Goal: Find specific page/section: Find specific page/section

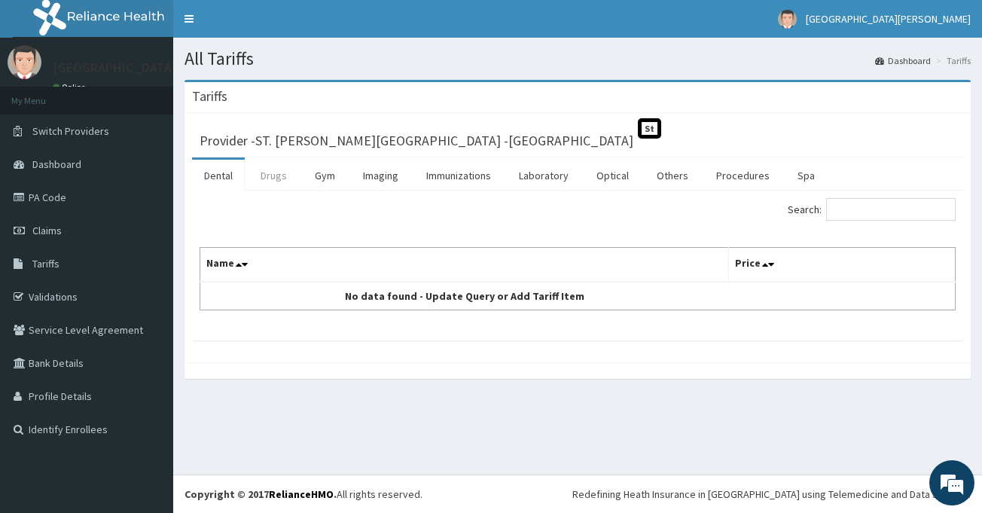
click at [276, 170] on link "Drugs" at bounding box center [274, 176] width 50 height 32
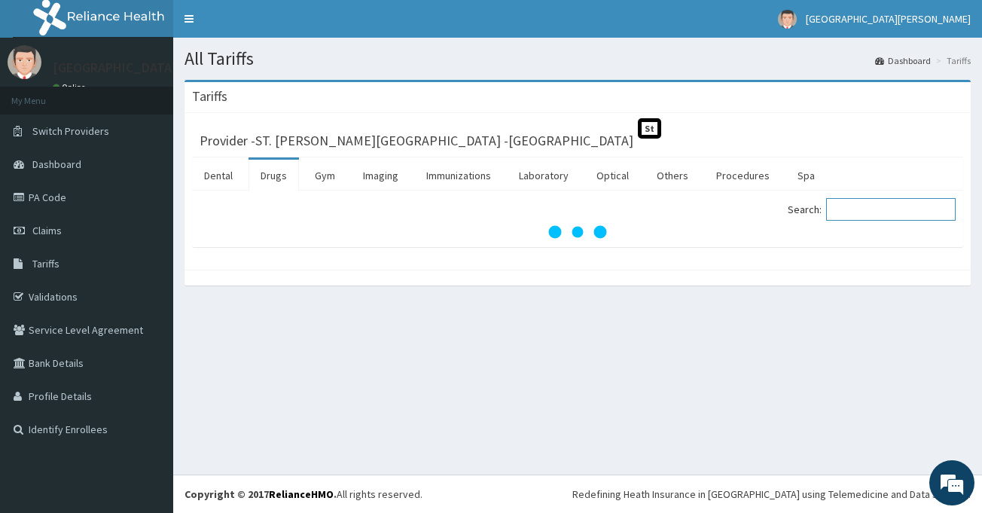
click at [865, 203] on input "Search:" at bounding box center [891, 209] width 130 height 23
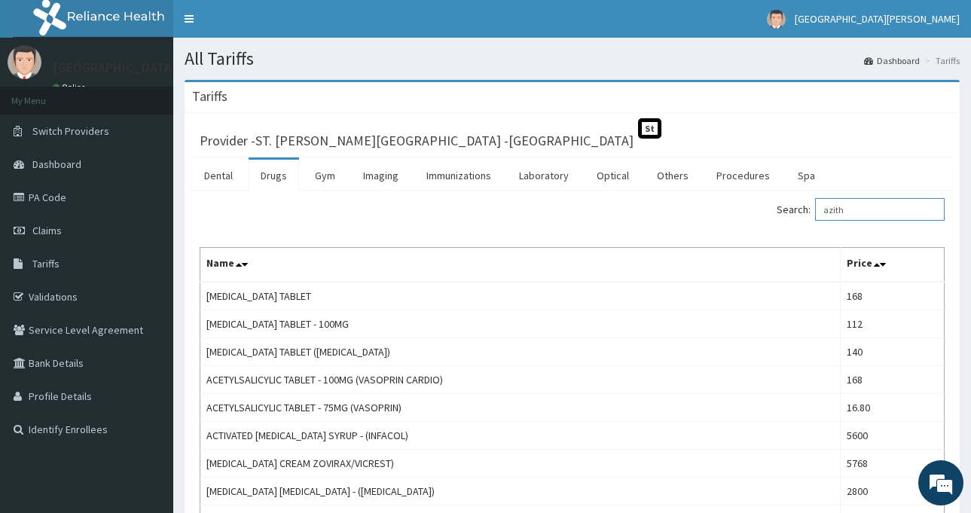
drag, startPoint x: 865, startPoint y: 203, endPoint x: 830, endPoint y: 211, distance: 35.6
click at [830, 211] on input "azith" at bounding box center [880, 209] width 130 height 23
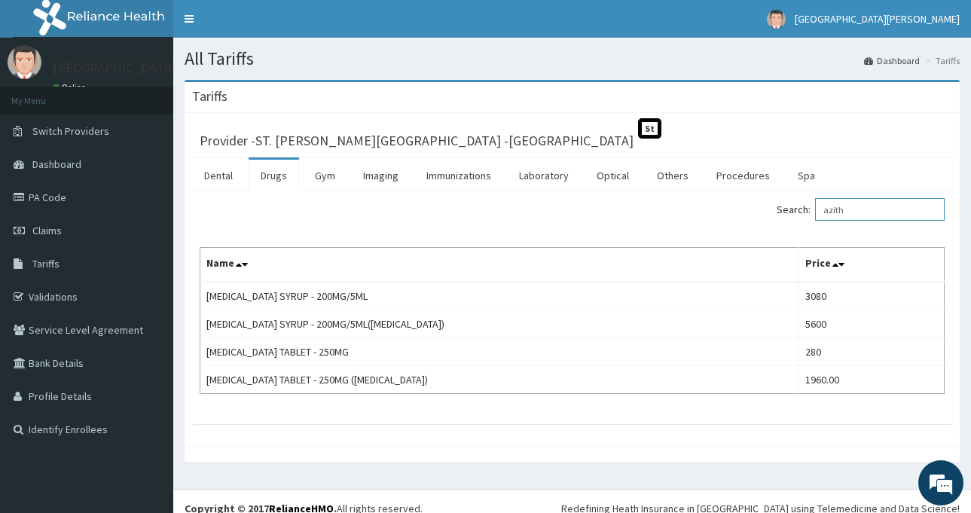
type input "azith"
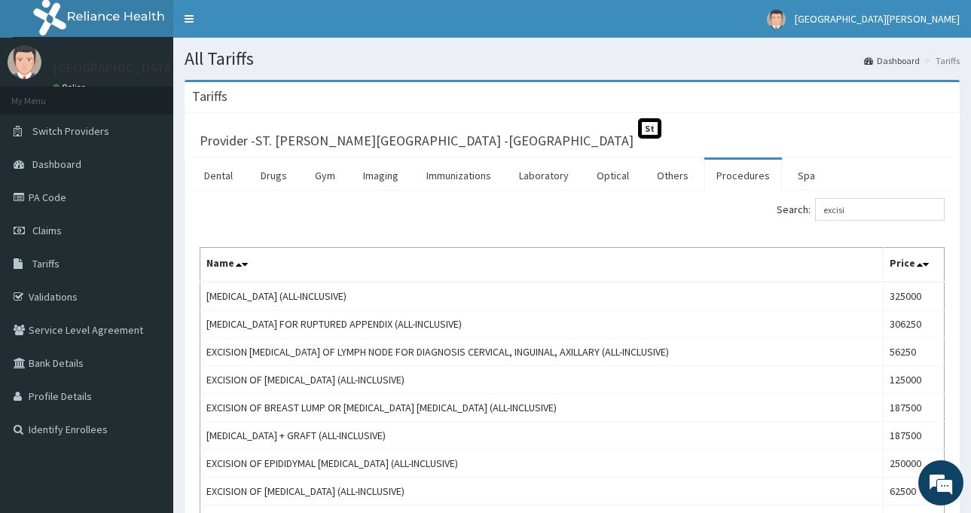
click at [875, 60] on link "Dashboard" at bounding box center [892, 60] width 56 height 13
click at [668, 20] on nav "Toggle navigation St. Catherine Specialist Hospital St. Catherine Specialist Ho…" at bounding box center [572, 19] width 798 height 38
click at [661, 26] on nav "Toggle navigation St. Catherine Specialist Hospital St. Catherine Specialist Ho…" at bounding box center [572, 19] width 798 height 38
click at [671, 26] on nav "Toggle navigation St. Catherine Specialist Hospital St. Catherine Specialist Ho…" at bounding box center [572, 19] width 798 height 38
